Goal: Transaction & Acquisition: Purchase product/service

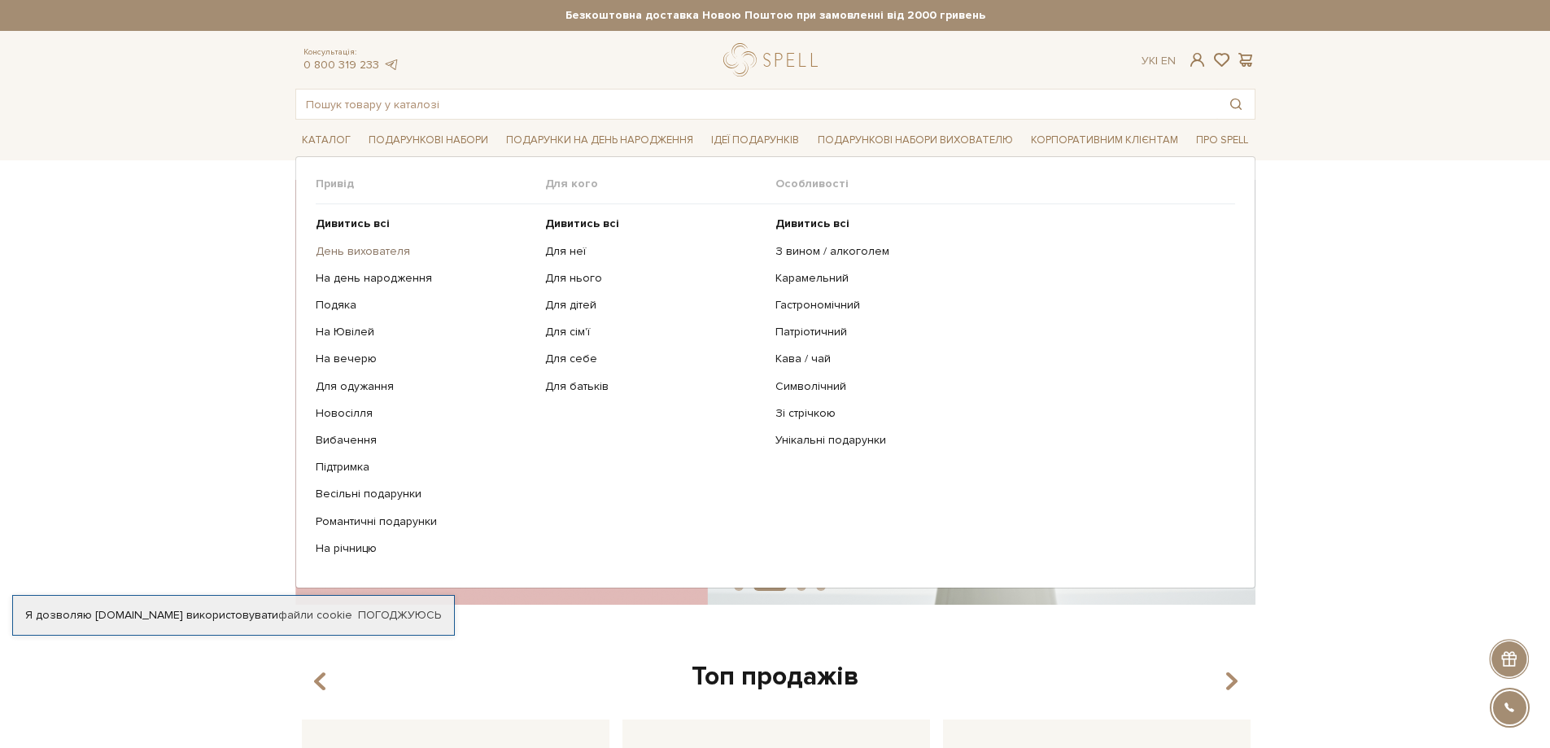
click at [389, 247] on link "День вихователя" at bounding box center [425, 251] width 218 height 15
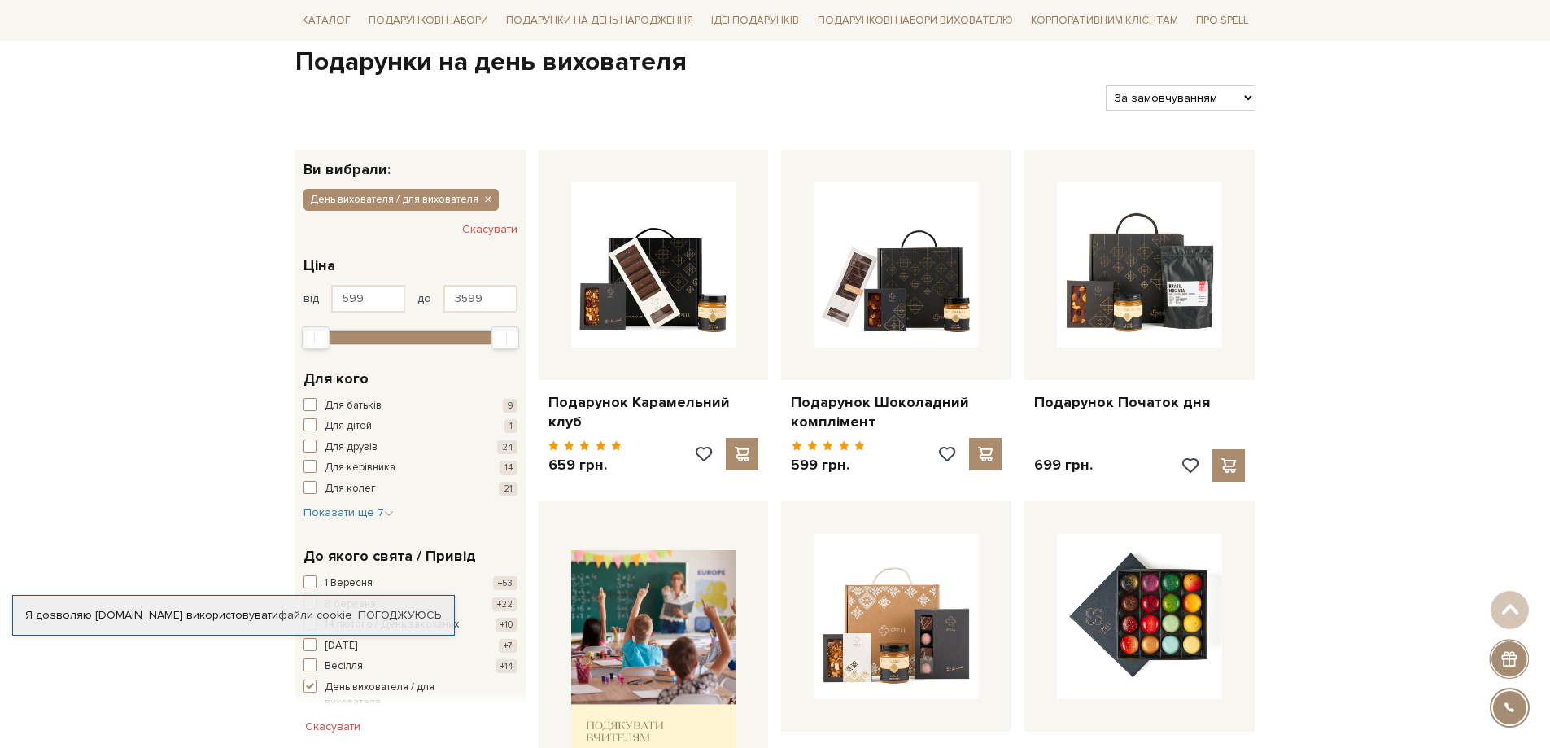
scroll to position [325, 0]
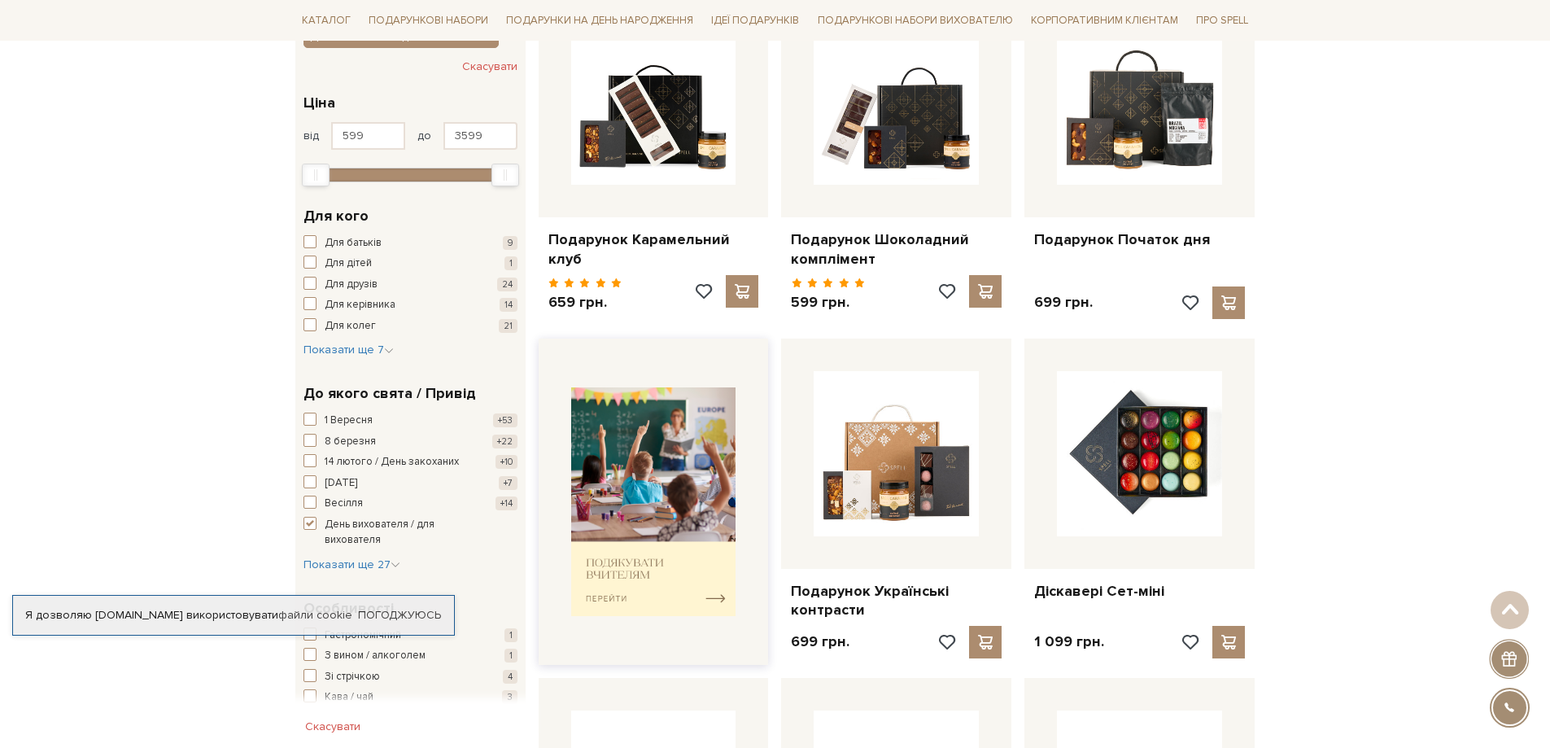
click at [626, 552] on img at bounding box center [653, 501] width 165 height 229
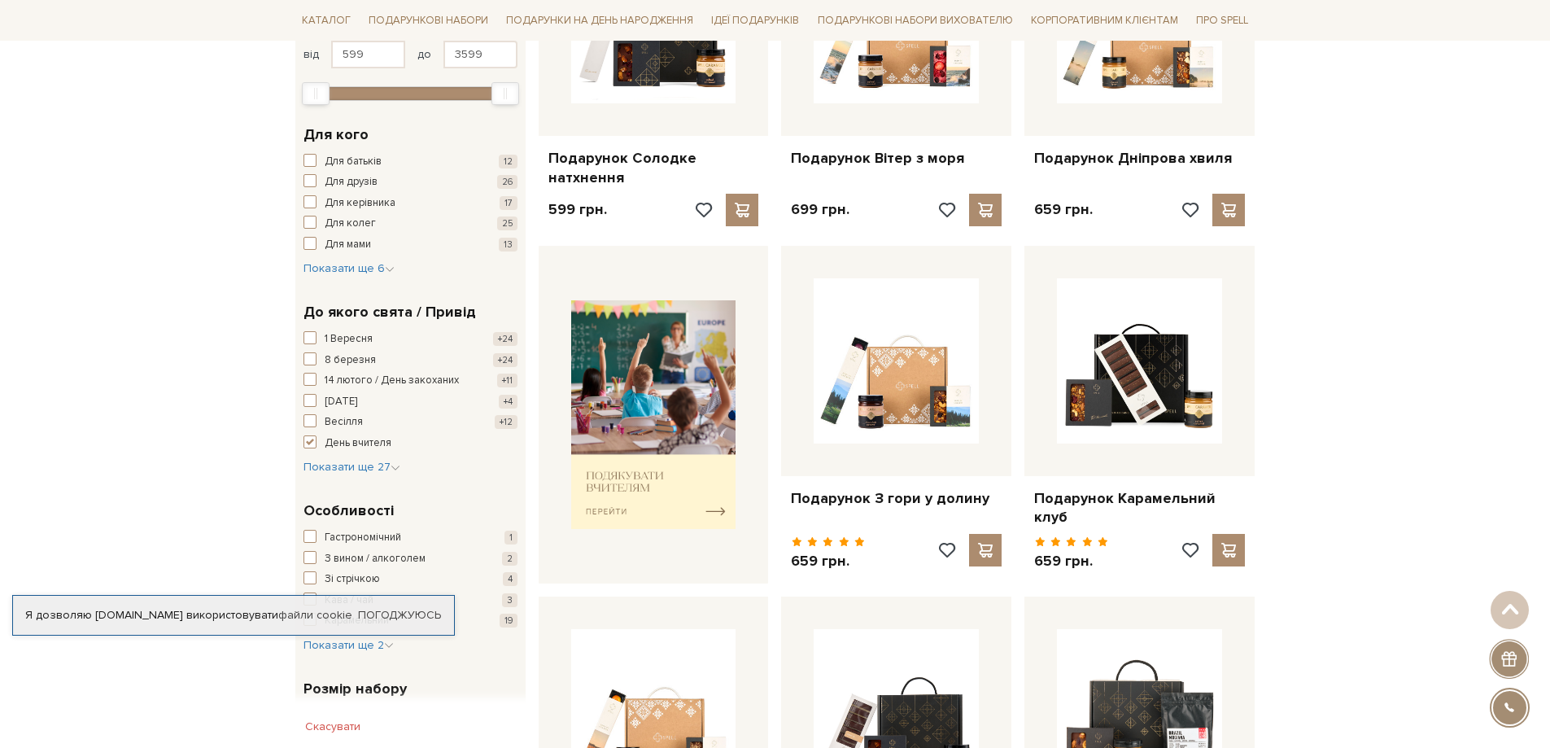
scroll to position [814, 0]
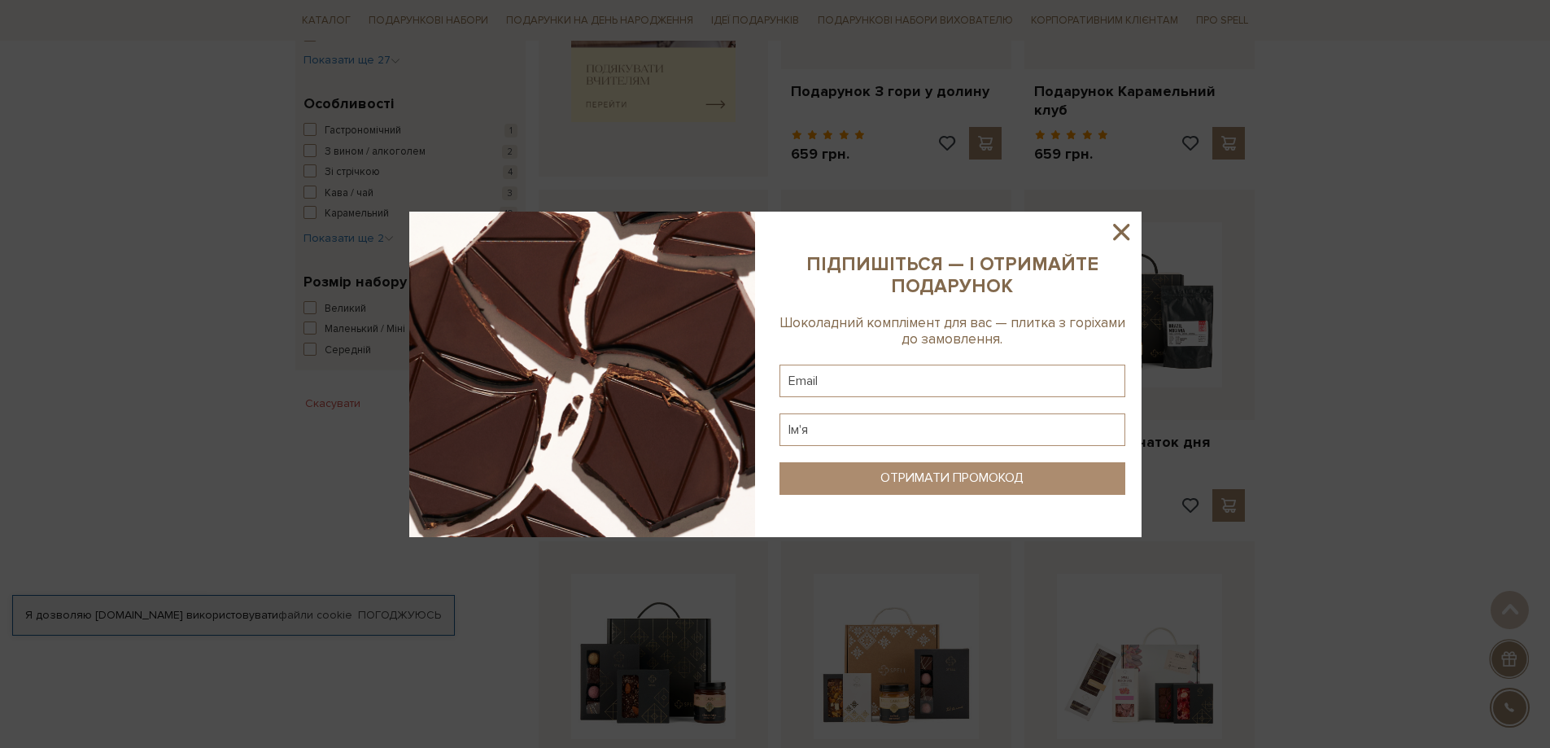
click at [1116, 222] on icon at bounding box center [1121, 232] width 28 height 28
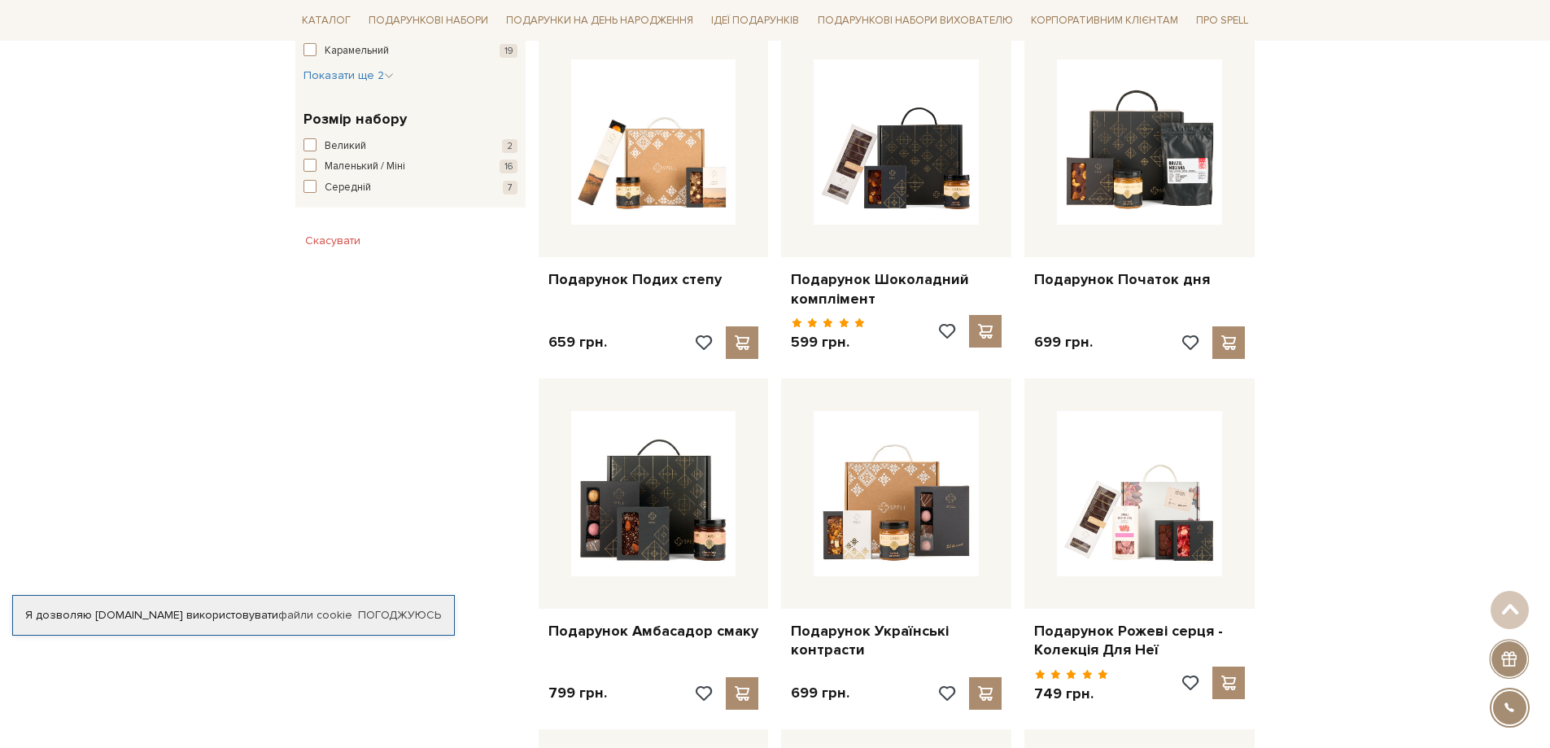
scroll to position [1139, 0]
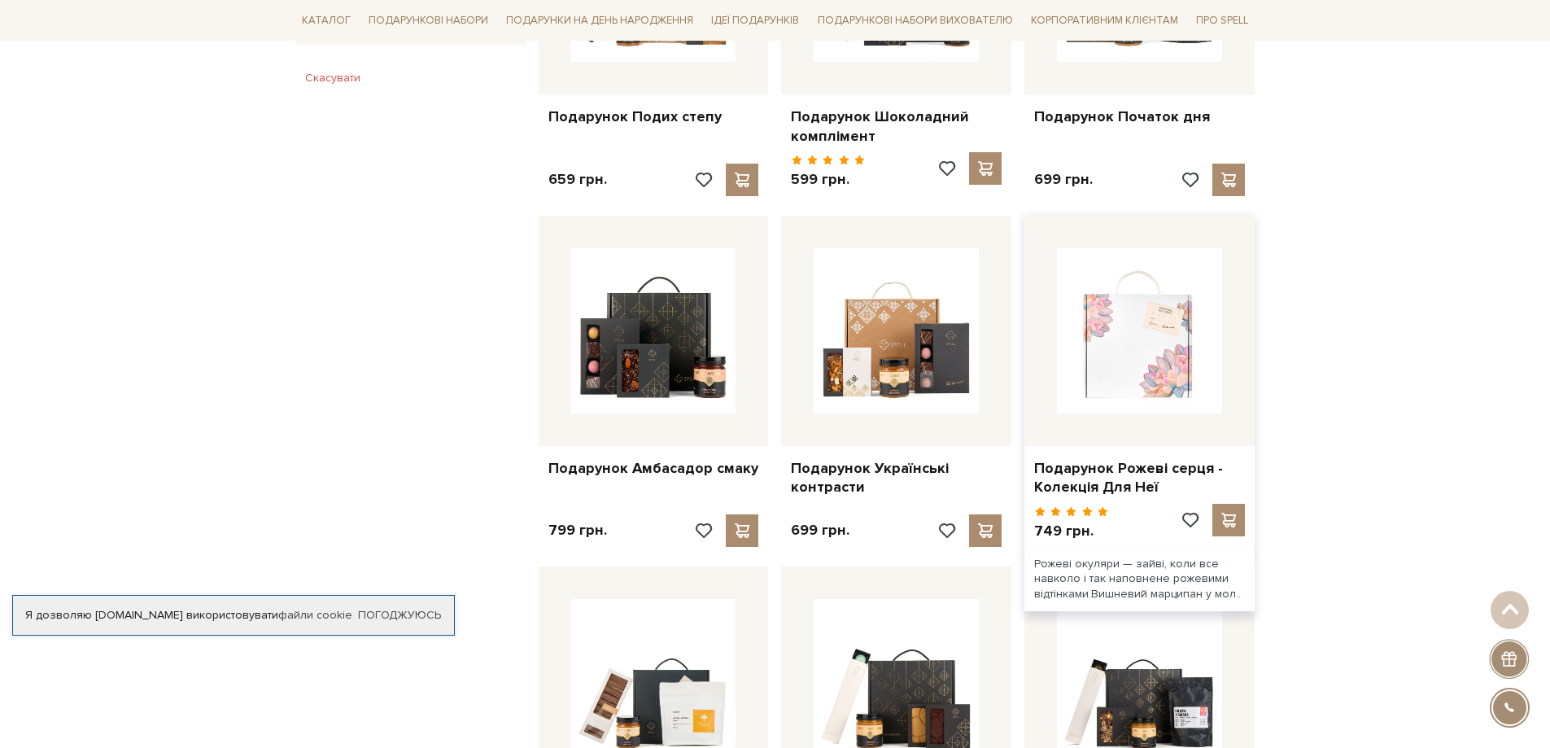
click at [1122, 328] on img at bounding box center [1139, 330] width 165 height 165
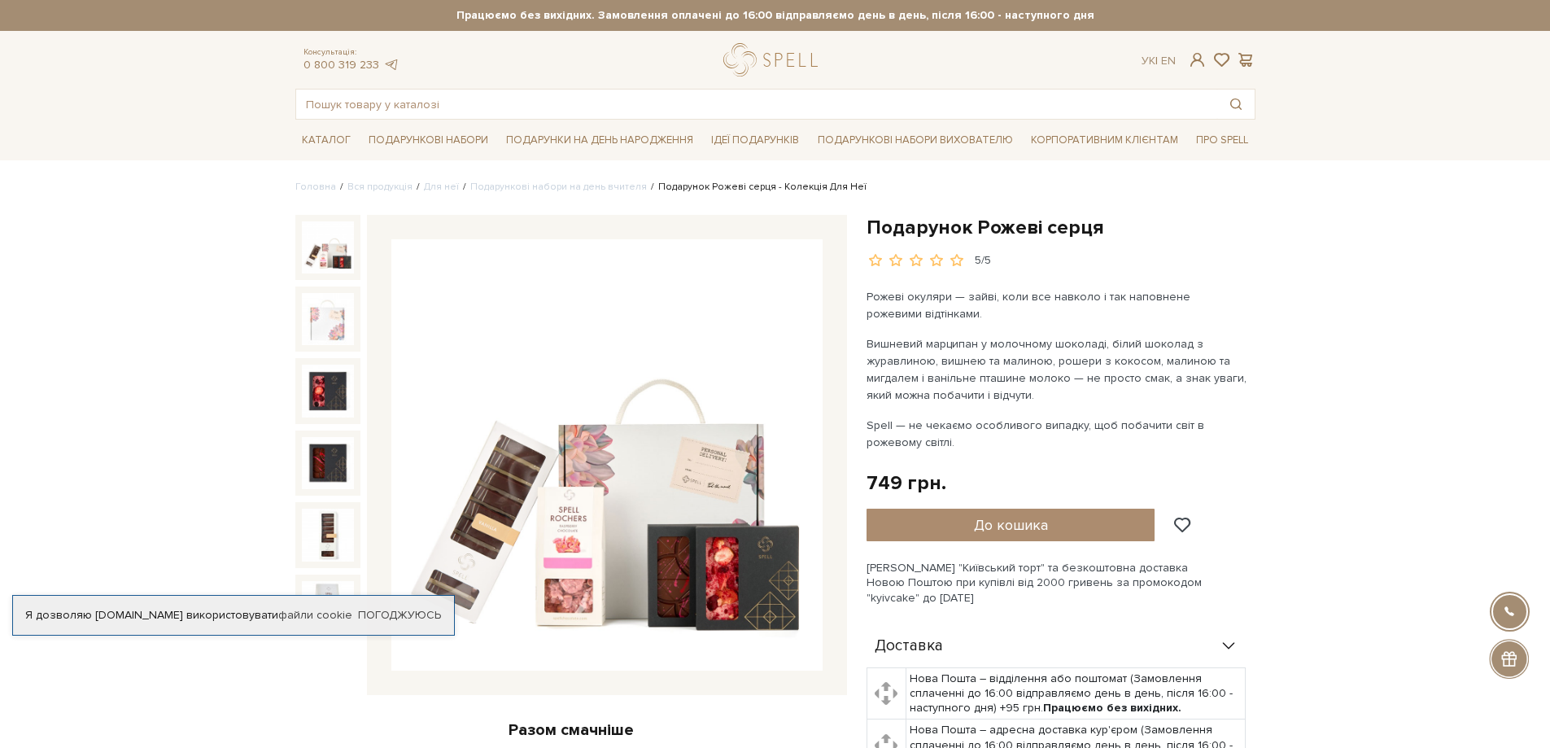
click at [683, 537] on img at bounding box center [606, 454] width 431 height 431
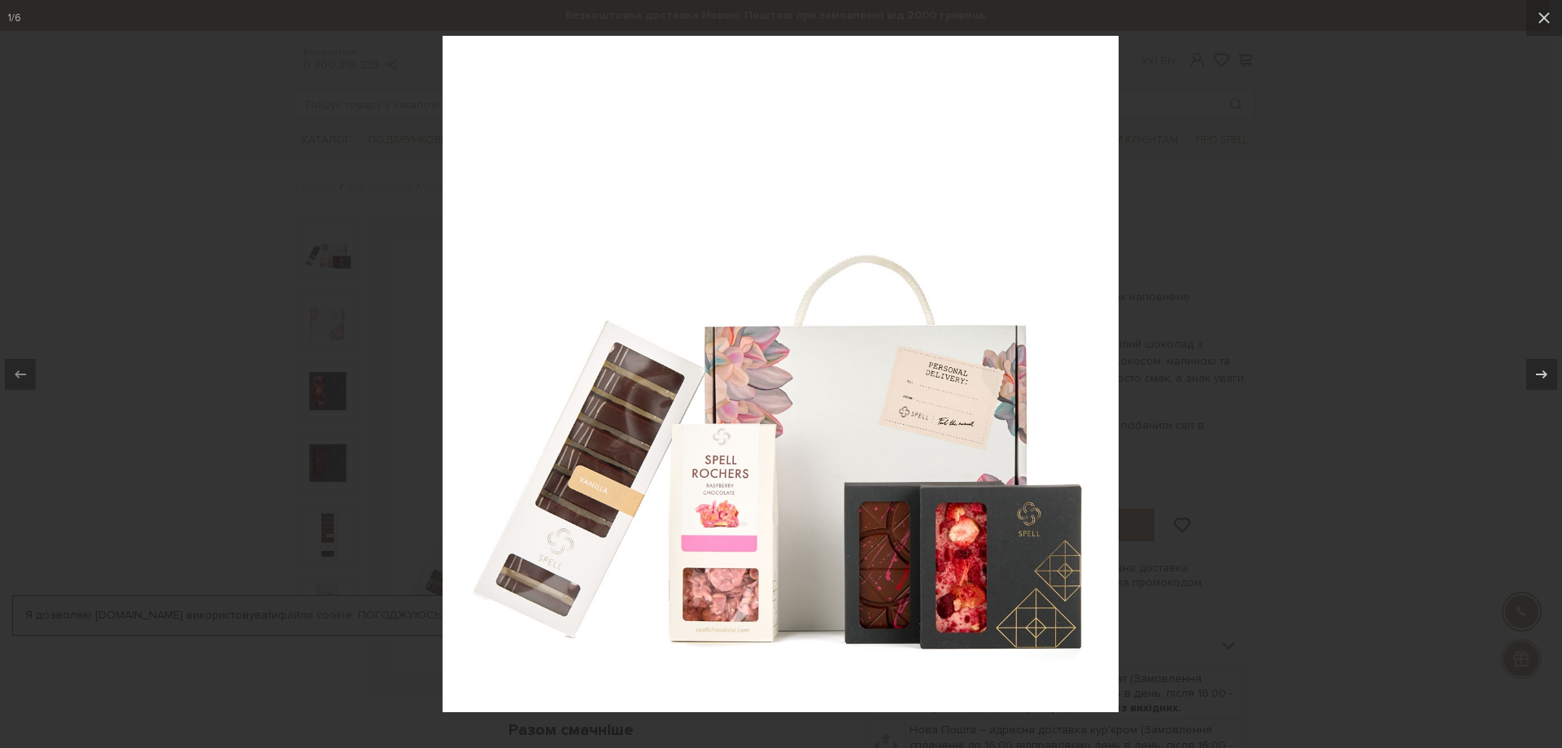
click at [1381, 138] on div at bounding box center [781, 374] width 1562 height 748
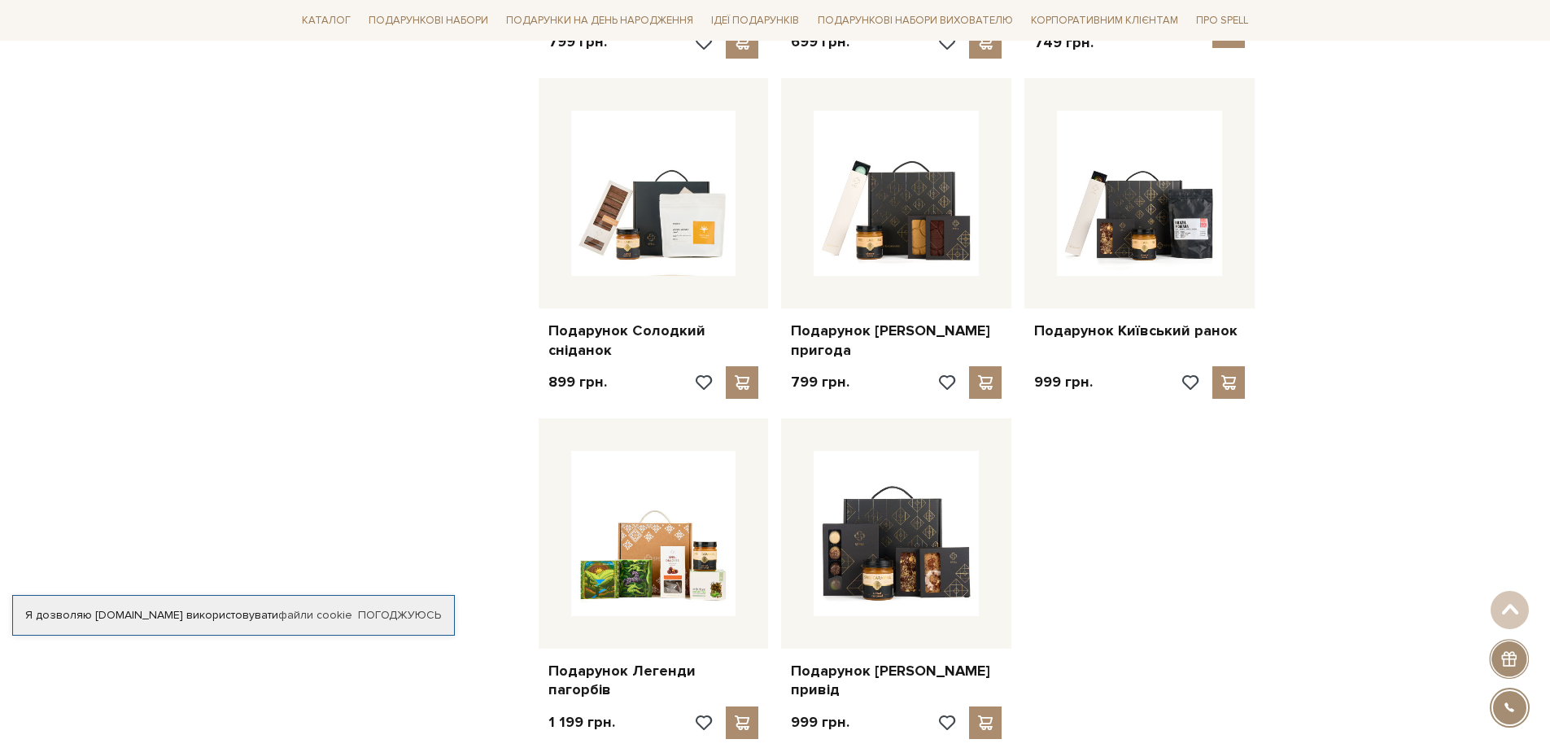
scroll to position [1709, 0]
